Goal: Task Accomplishment & Management: Use online tool/utility

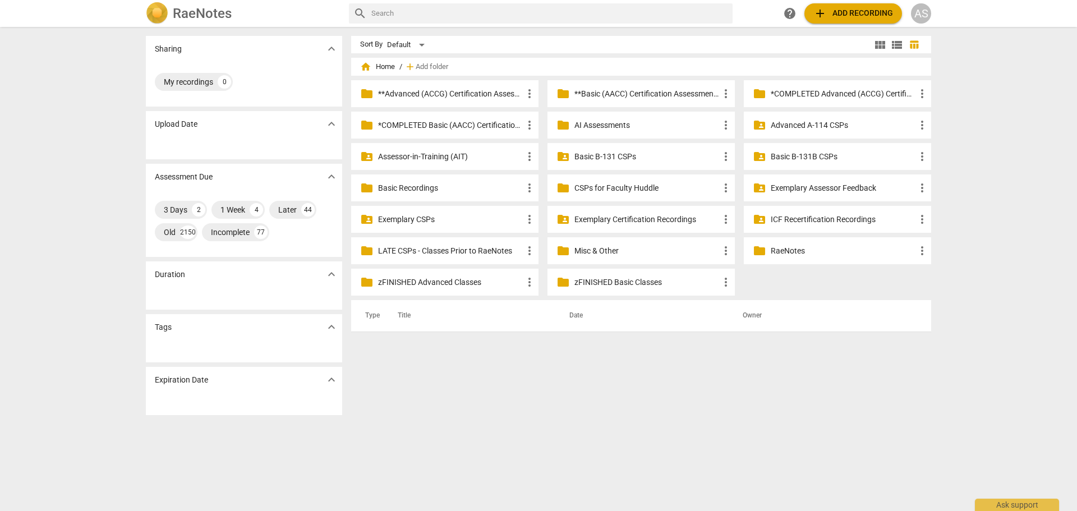
click at [374, 66] on span "home Home" at bounding box center [377, 66] width 35 height 11
click at [369, 68] on span "home" at bounding box center [365, 66] width 11 height 11
click at [789, 118] on div "folder_shared Advanced A-114 CSPs more_vert" at bounding box center [837, 125] width 187 height 27
click at [792, 128] on p "Advanced A-114 CSPs" at bounding box center [843, 125] width 145 height 12
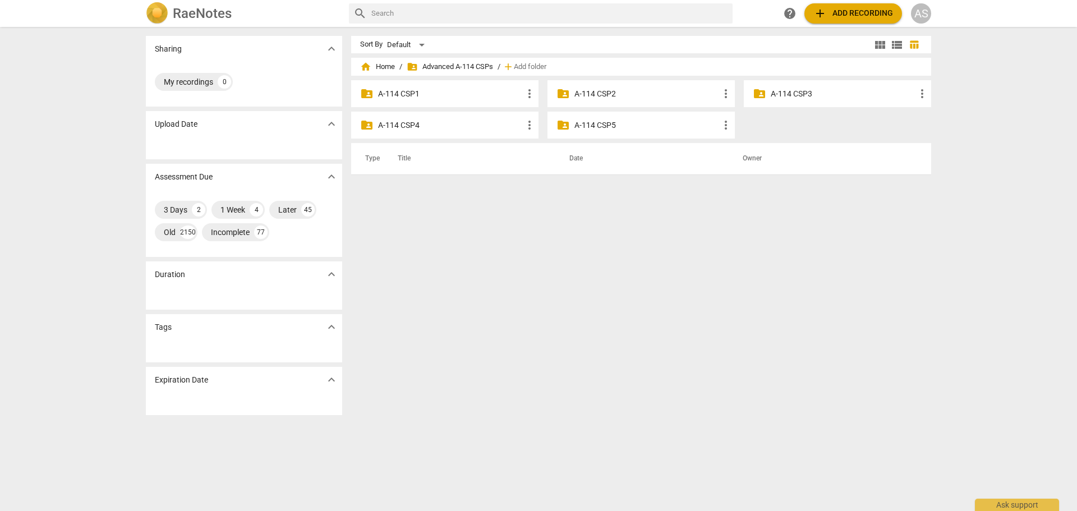
click at [788, 90] on p "A-114 CSP3" at bounding box center [843, 94] width 145 height 12
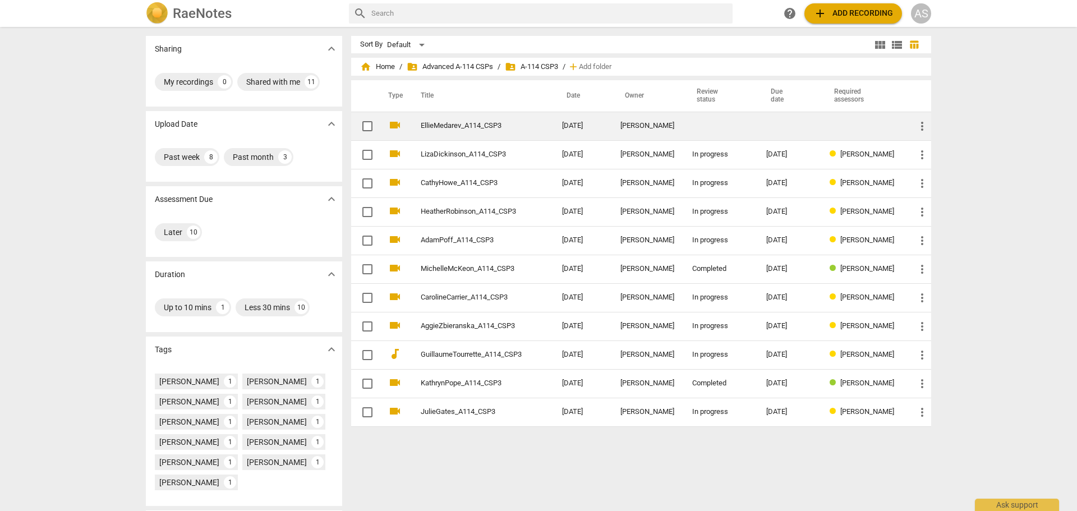
click at [698, 126] on td at bounding box center [720, 126] width 74 height 29
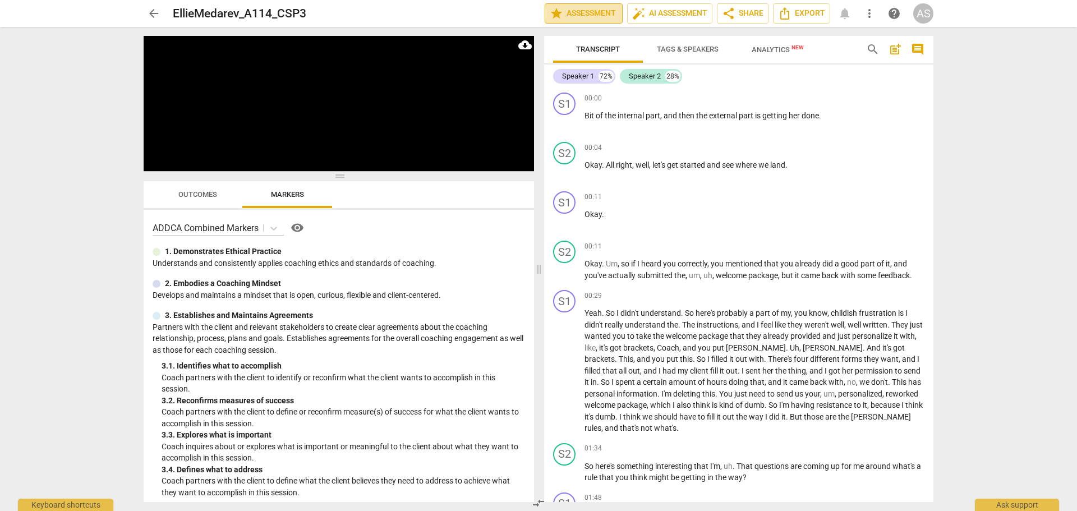
click at [569, 17] on span "star Assessment" at bounding box center [584, 13] width 68 height 13
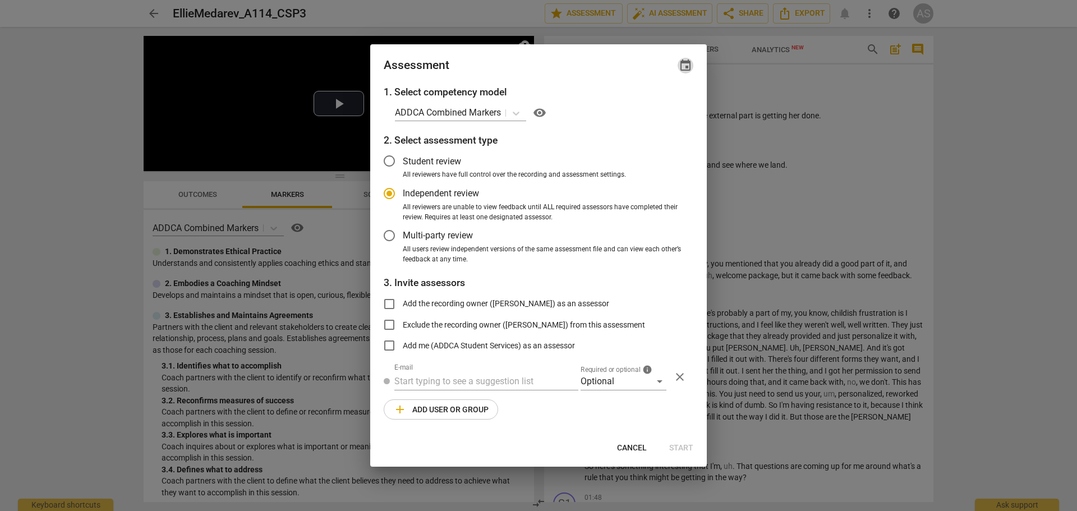
click at [688, 70] on span "event" at bounding box center [685, 65] width 13 height 13
radio input "false"
click at [652, 107] on input "date" at bounding box center [618, 104] width 79 height 16
type input "[DATE]"
click at [557, 73] on div at bounding box center [538, 255] width 1077 height 511
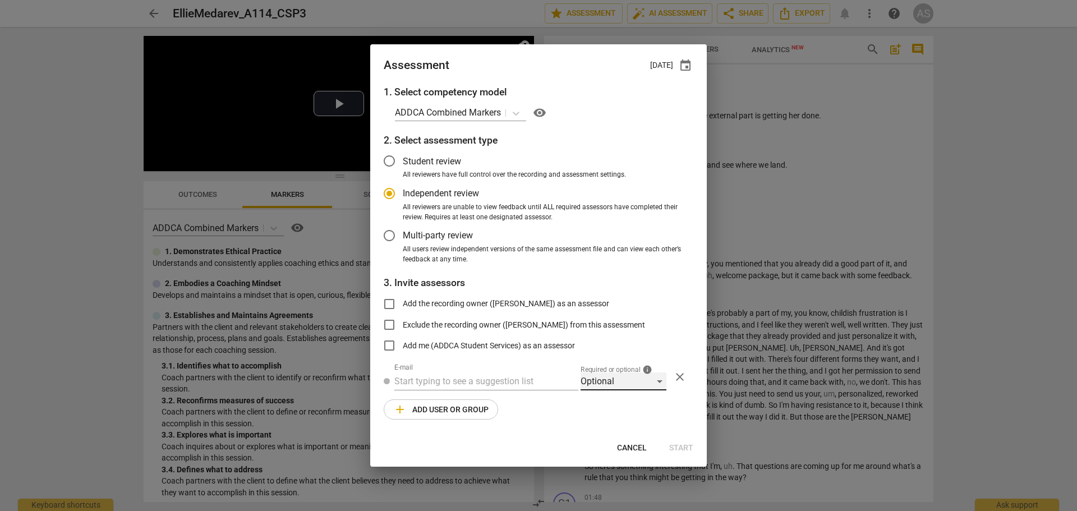
click at [623, 387] on div "Optional" at bounding box center [624, 381] width 86 height 18
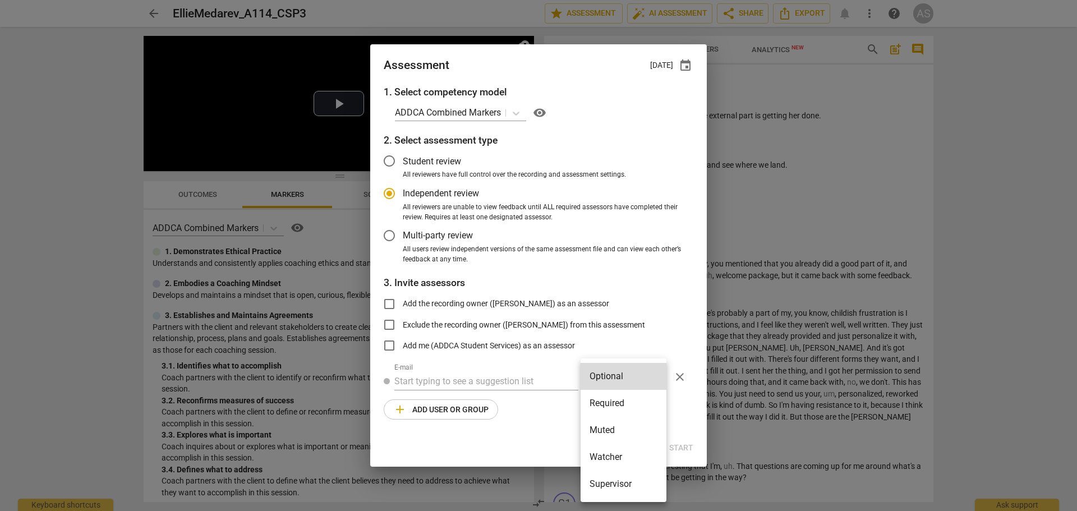
drag, startPoint x: 625, startPoint y: 397, endPoint x: 606, endPoint y: 402, distance: 19.7
click at [625, 397] on li "Required" at bounding box center [624, 403] width 86 height 27
radio input "false"
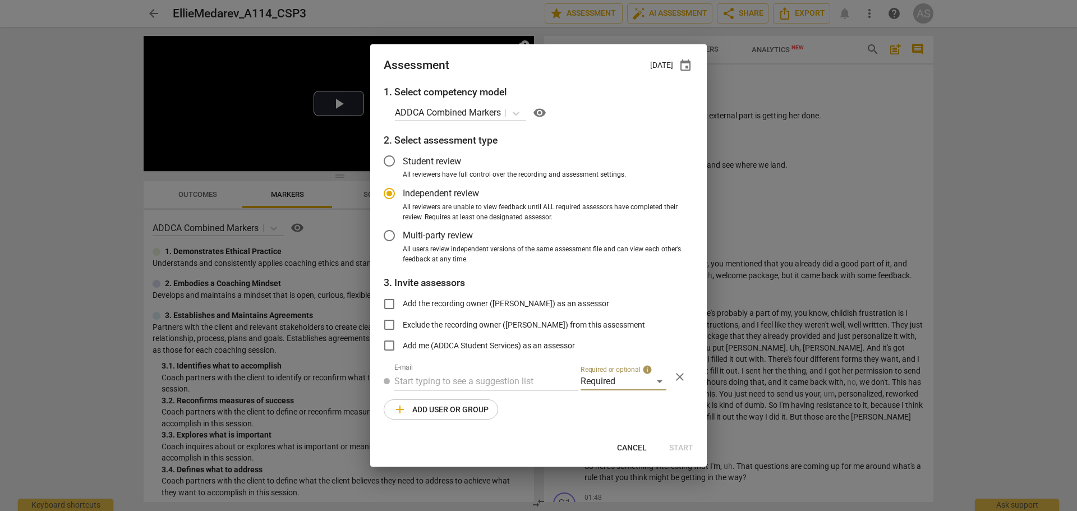
click at [525, 388] on input "text" at bounding box center [486, 381] width 184 height 18
type input "[PERSON_NAME]"
click at [498, 401] on span "[PERSON_NAME]@add" at bounding box center [522, 403] width 91 height 11
radio input "false"
type input "[PERSON_NAME] <[PERSON_NAME][EMAIL_ADDRESS][DOMAIN_NAME]>"
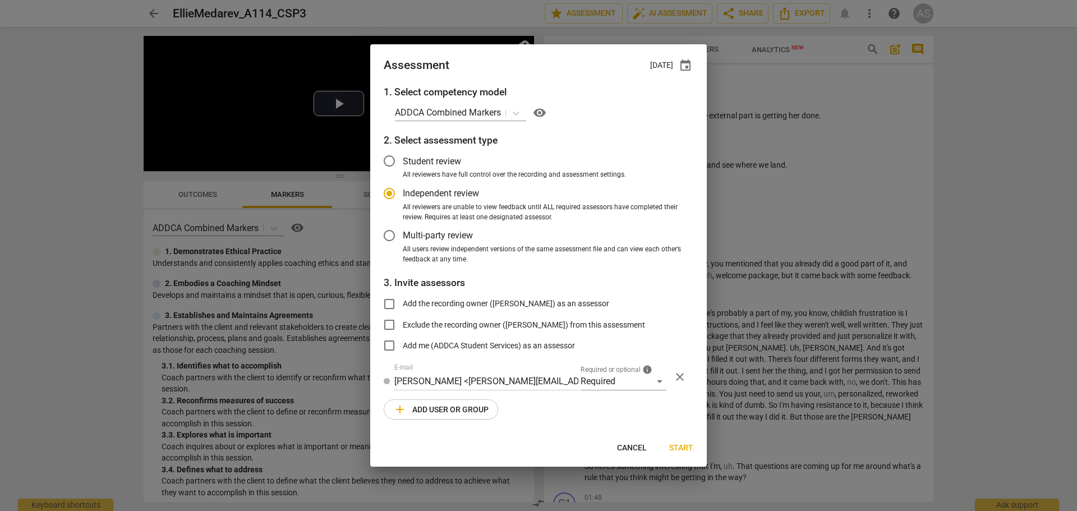
click at [456, 409] on span "add Add user or group" at bounding box center [440, 409] width 95 height 13
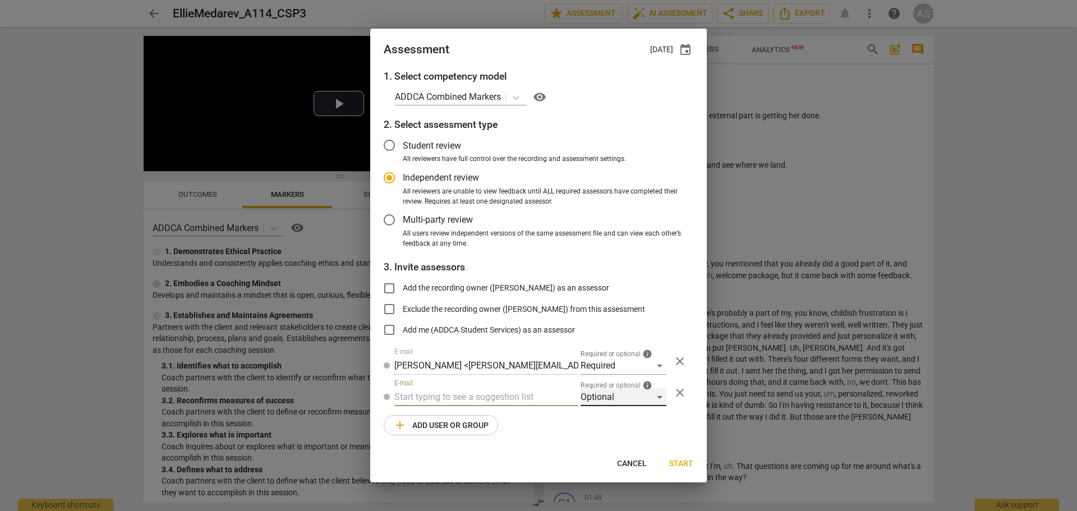
click at [596, 394] on div "Optional" at bounding box center [624, 397] width 86 height 18
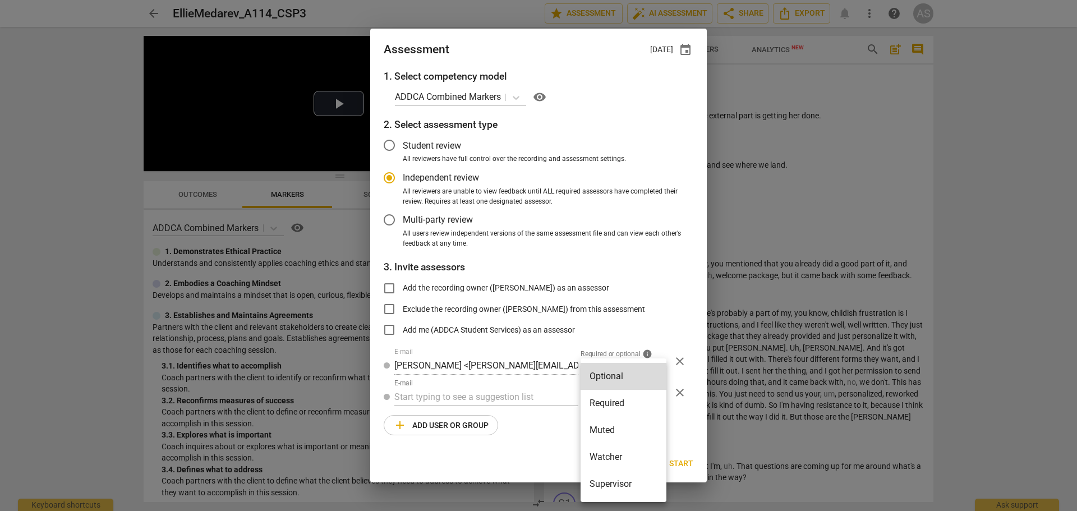
click at [606, 422] on li "Muted" at bounding box center [624, 430] width 86 height 27
radio input "false"
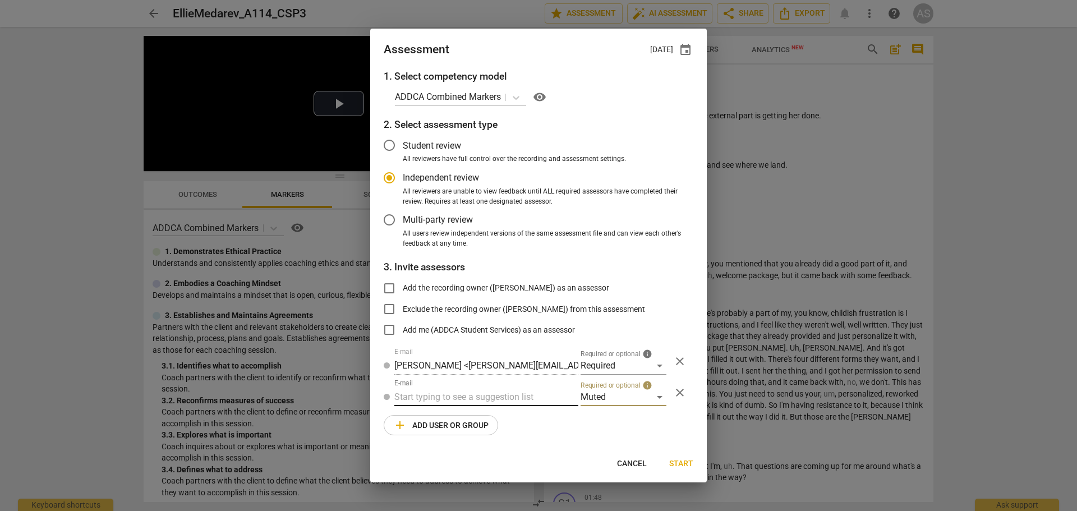
click at [559, 405] on input "text" at bounding box center [486, 397] width 184 height 18
type input "A-114"
click at [494, 416] on div "Advanced A-114 CSPs" at bounding box center [486, 419] width 184 height 27
radio input "false"
type input "Advanced A-114 CSPs"
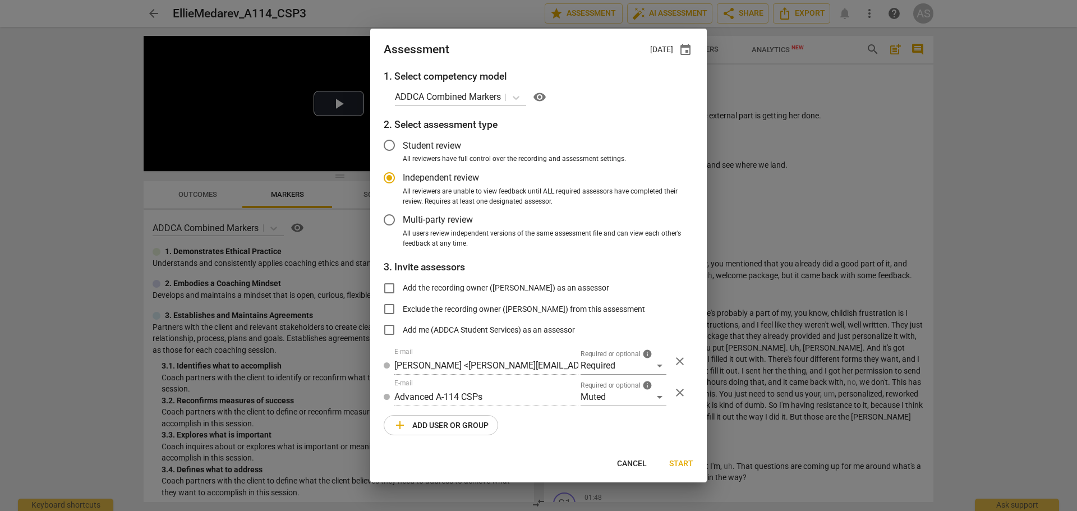
click at [685, 463] on span "Start" at bounding box center [681, 463] width 24 height 11
radio input "false"
type input "[PERSON_NAME] <[PERSON_NAME][EMAIL_ADDRESS][DOMAIN_NAME]>"
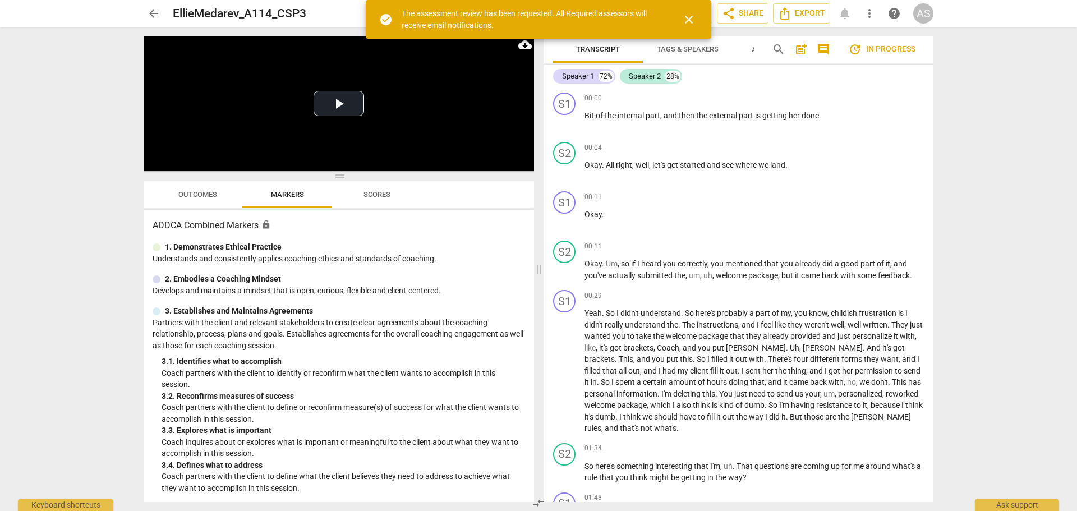
click at [155, 7] on span "arrow_back" at bounding box center [153, 13] width 13 height 13
